Goal: Information Seeking & Learning: Learn about a topic

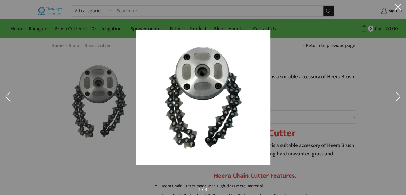
click at [165, 98] on img at bounding box center [203, 97] width 134 height 134
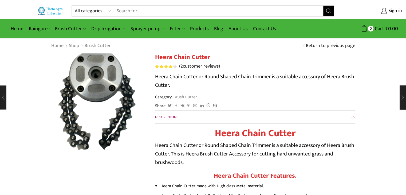
click at [104, 106] on img at bounding box center [97, 99] width 134 height 134
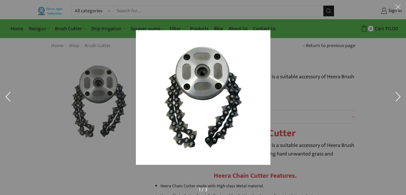
click at [121, 113] on div at bounding box center [203, 97] width 406 height 195
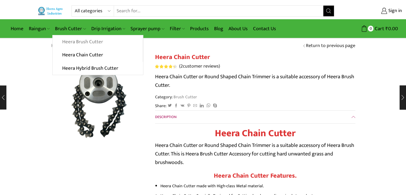
click at [83, 41] on link "Heera Brush Cutter" at bounding box center [98, 41] width 90 height 13
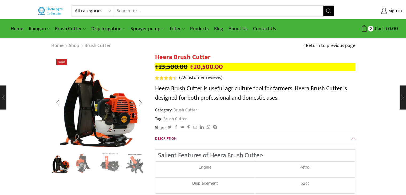
click at [110, 161] on img "3 / 8" at bounding box center [110, 162] width 22 height 22
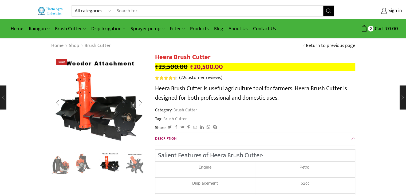
click at [135, 164] on div "Next slide" at bounding box center [140, 162] width 13 height 13
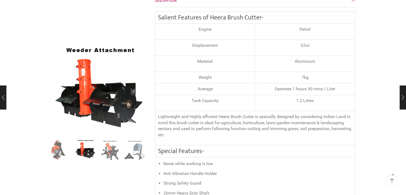
scroll to position [139, 0]
click at [243, 85] on div "Average" at bounding box center [205, 88] width 94 height 6
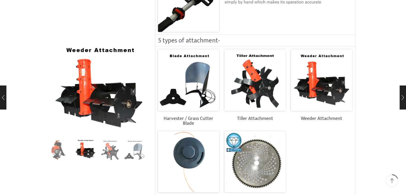
scroll to position [512, 0]
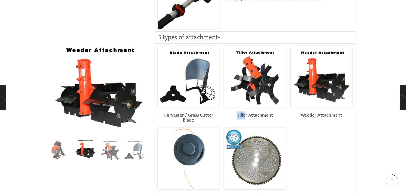
drag, startPoint x: 235, startPoint y: 114, endPoint x: 246, endPoint y: 113, distance: 11.2
click at [246, 113] on h2 "Tiller Attachment" at bounding box center [254, 115] width 61 height 5
click at [235, 113] on h2 "Tiller Attachment" at bounding box center [254, 115] width 61 height 5
drag, startPoint x: 235, startPoint y: 113, endPoint x: 246, endPoint y: 117, distance: 11.4
click at [246, 117] on h2 "Tiller Attachment" at bounding box center [254, 115] width 61 height 5
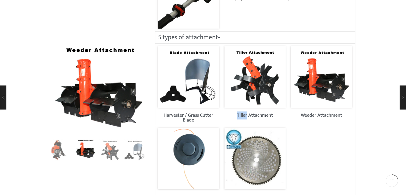
copy h2 "Tiller"
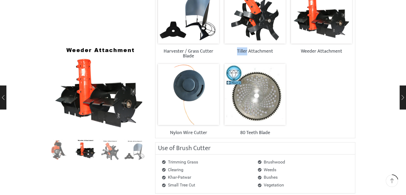
scroll to position [565, 0]
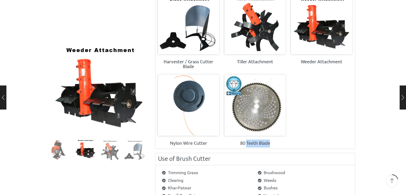
drag, startPoint x: 247, startPoint y: 142, endPoint x: 271, endPoint y: 143, distance: 24.3
click at [271, 143] on h2 "80 Teeth Blade" at bounding box center [254, 143] width 61 height 5
drag, startPoint x: 239, startPoint y: 143, endPoint x: 275, endPoint y: 144, distance: 36.0
click at [275, 144] on h2 "80 Teeth Blade" at bounding box center [254, 143] width 61 height 5
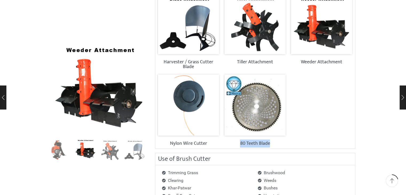
copy h2 "80 Teeth Blade"
drag, startPoint x: 169, startPoint y: 142, endPoint x: 208, endPoint y: 145, distance: 39.6
click at [208, 145] on div "Nylon Wire Cutter" at bounding box center [188, 110] width 66 height 77
copy h2 "Nylon Wire Cutter"
click at [208, 145] on div "Nylon Wire Cutter" at bounding box center [188, 110] width 66 height 77
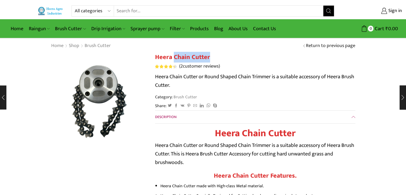
drag, startPoint x: 173, startPoint y: 57, endPoint x: 208, endPoint y: 56, distance: 34.9
click at [208, 56] on h1 "Heera Chain Cutter" at bounding box center [255, 57] width 200 height 8
copy h1 "Chain Cutter"
